Goal: Check status

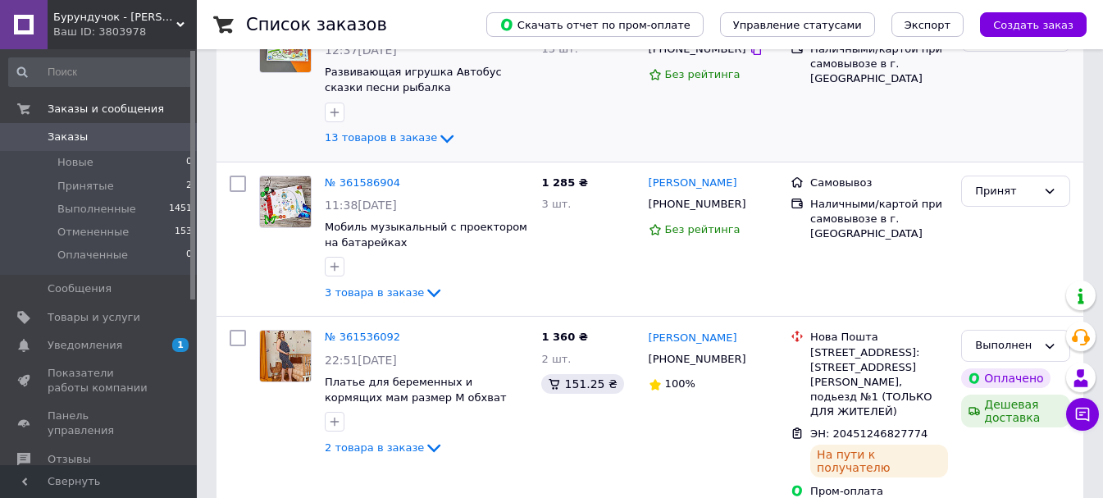
scroll to position [246, 0]
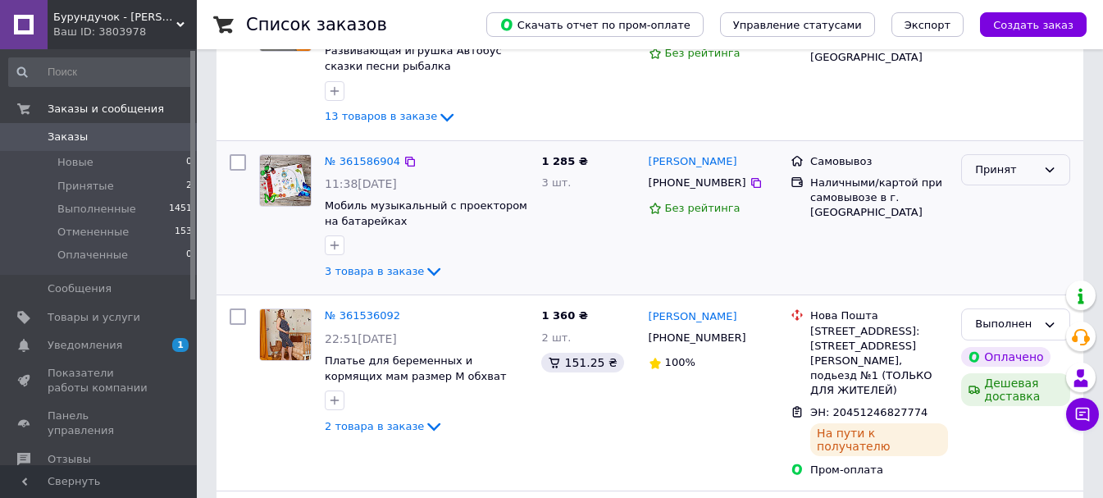
click at [994, 170] on div "Принят" at bounding box center [1007, 170] width 62 height 17
click at [984, 208] on li "Выполнен" at bounding box center [1015, 204] width 107 height 30
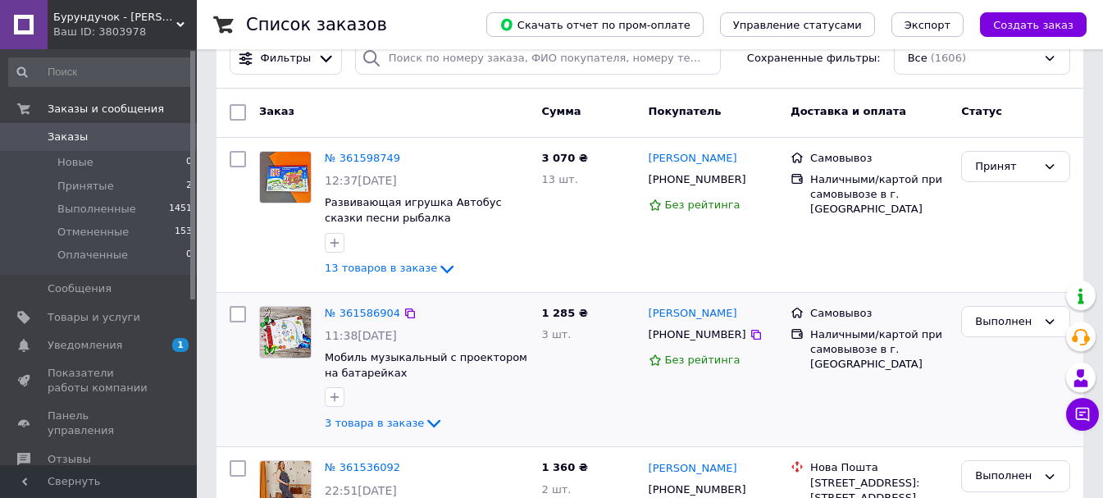
scroll to position [82, 0]
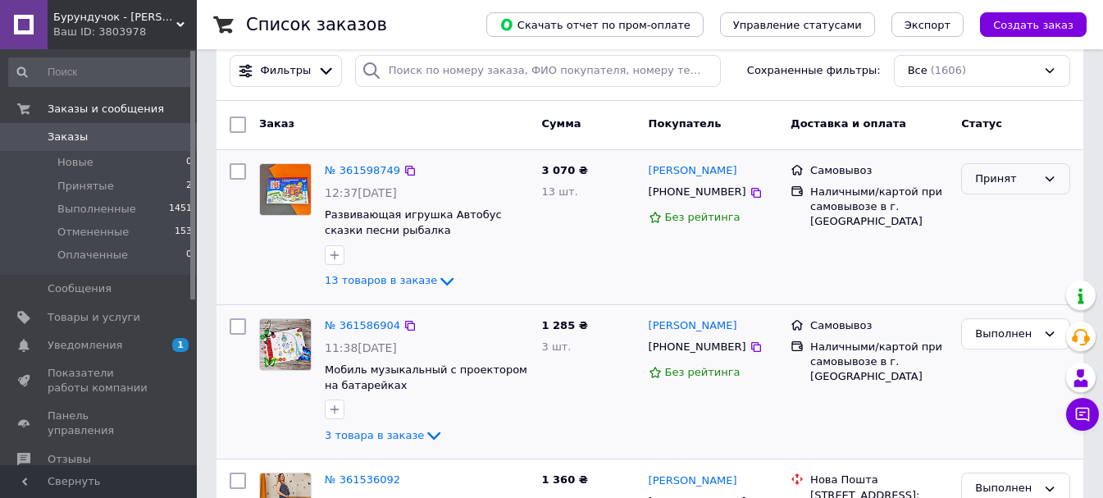
click at [1025, 190] on div "Принят" at bounding box center [1016, 179] width 109 height 32
click at [1003, 217] on li "Выполнен" at bounding box center [1015, 213] width 107 height 30
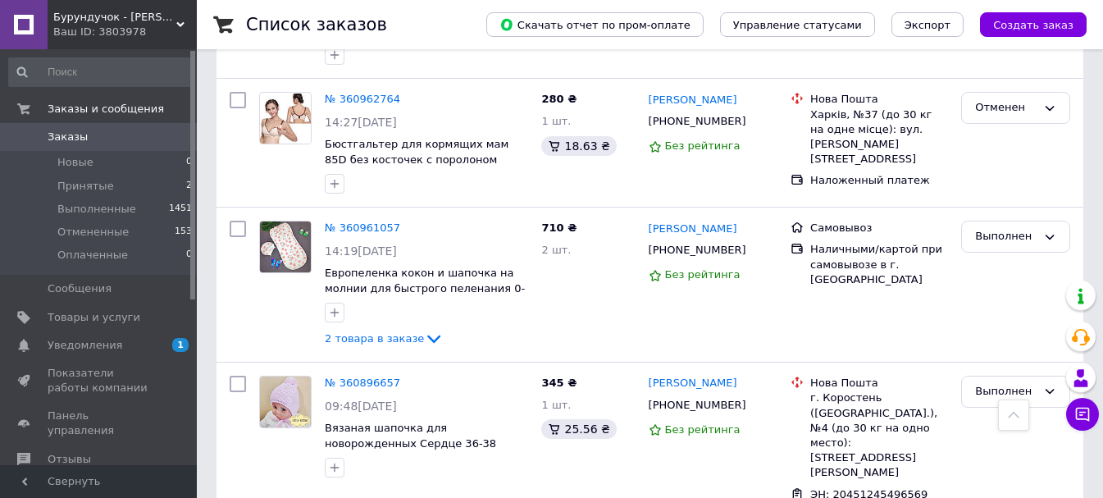
scroll to position [2051, 0]
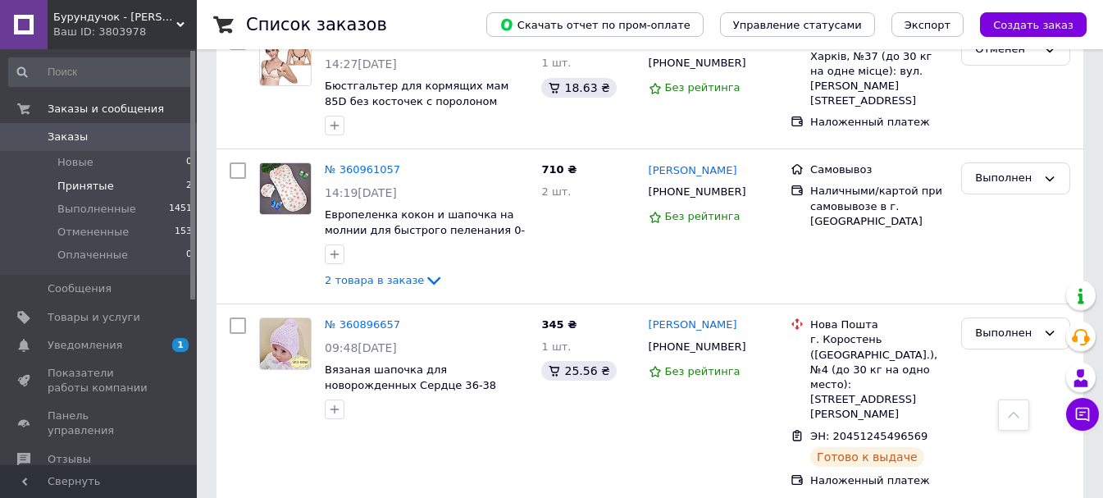
click at [111, 179] on li "Принятые 2" at bounding box center [101, 186] width 202 height 23
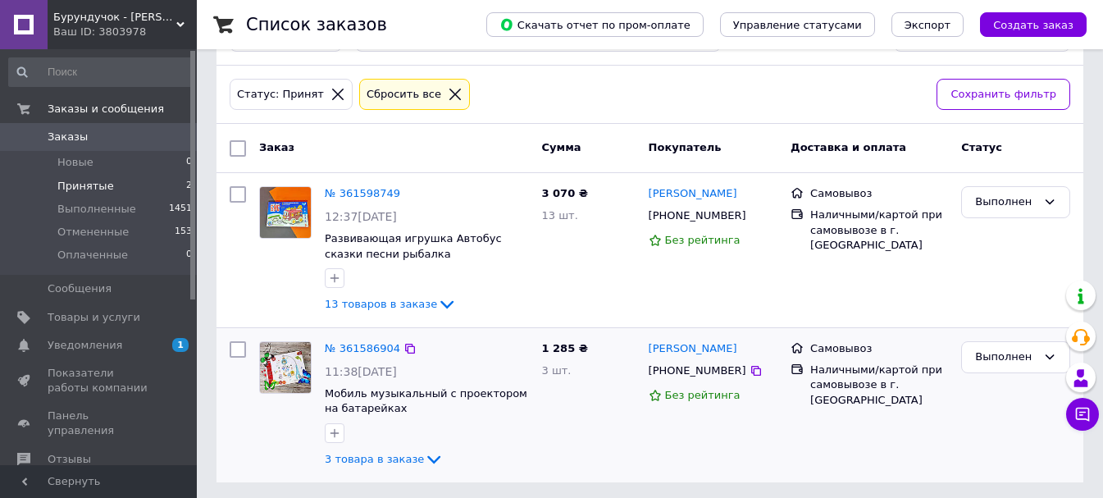
scroll to position [121, 0]
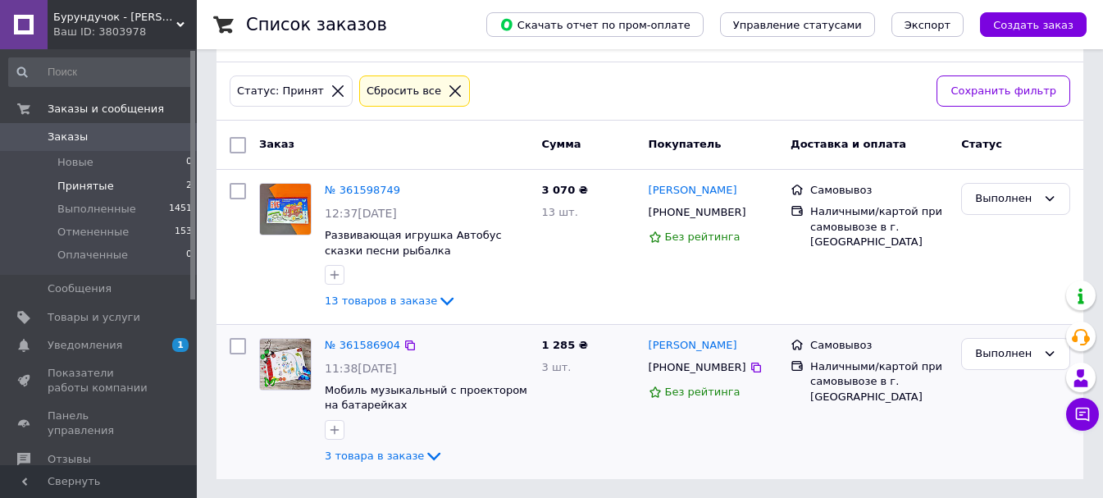
click at [93, 126] on link "Заказы 0" at bounding box center [101, 137] width 202 height 28
